Goal: Task Accomplishment & Management: Use online tool/utility

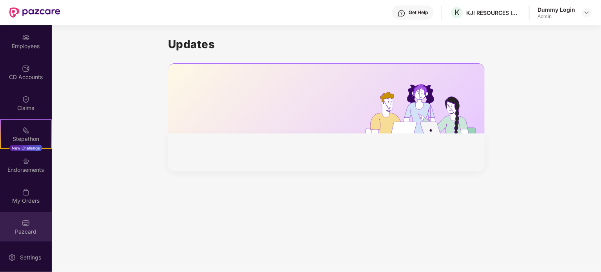
scroll to position [61, 0]
click at [25, 225] on img at bounding box center [26, 223] width 8 height 8
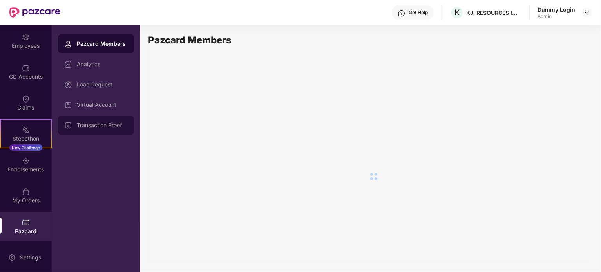
click at [102, 121] on div "Transaction Proof" at bounding box center [96, 125] width 76 height 19
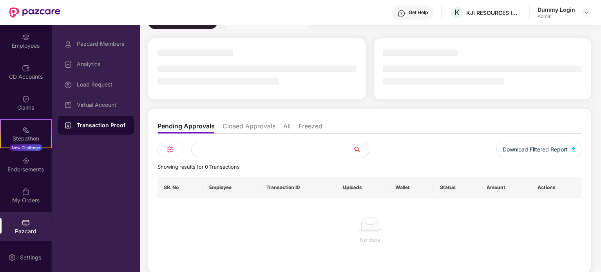
scroll to position [43, 0]
click at [97, 85] on div "Load Request" at bounding box center [102, 85] width 51 height 6
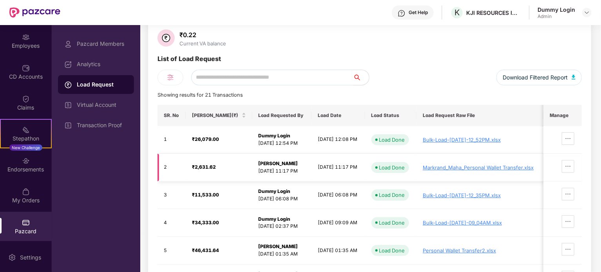
scroll to position [78, 0]
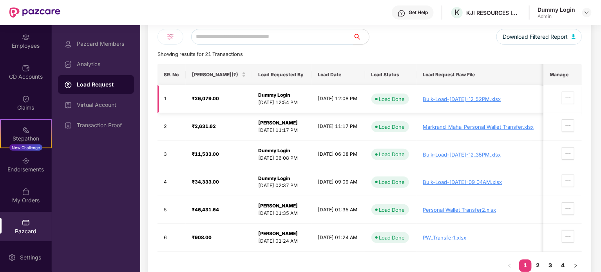
click at [472, 99] on div "Bulk-Load-[DATE]-12_52PM.xlsx" at bounding box center [480, 99] width 114 height 6
click at [86, 127] on div "Transaction Proof" at bounding box center [102, 125] width 51 height 6
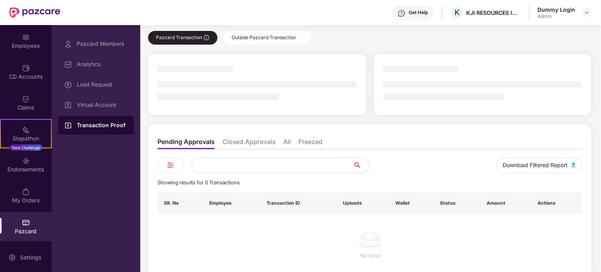
scroll to position [39, 0]
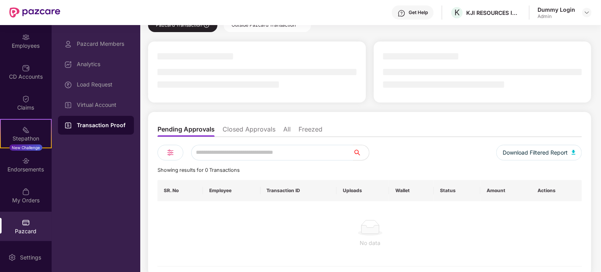
click at [251, 127] on li "Closed Approvals" at bounding box center [249, 130] width 53 height 11
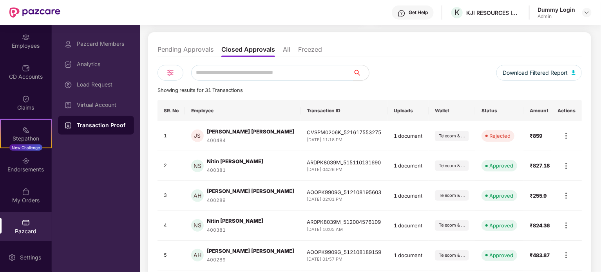
scroll to position [102, 0]
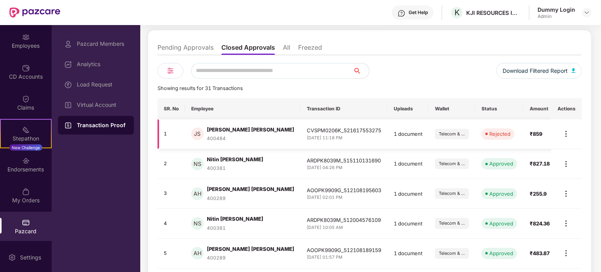
click at [564, 131] on img at bounding box center [566, 133] width 9 height 9
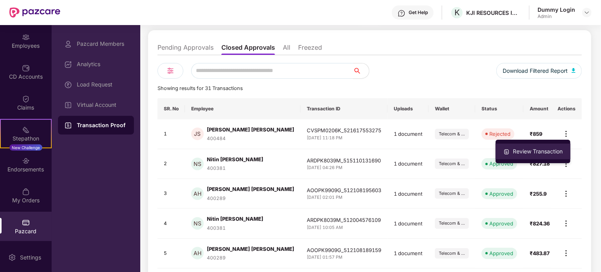
click at [541, 149] on div "Review Transaction" at bounding box center [537, 151] width 53 height 9
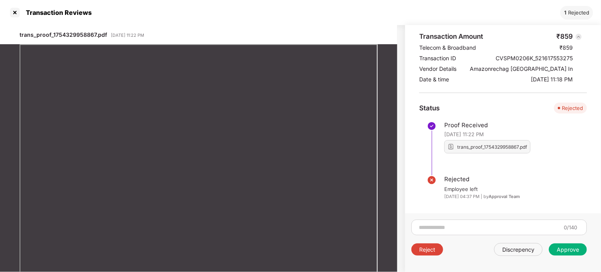
scroll to position [49, 0]
click at [566, 251] on div "Approve" at bounding box center [568, 249] width 22 height 7
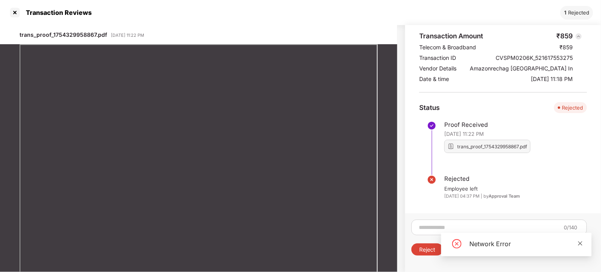
click at [579, 243] on icon "close" at bounding box center [580, 243] width 5 height 5
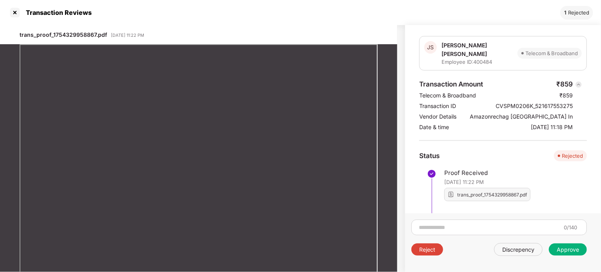
scroll to position [0, 0]
